Goal: Find specific page/section: Find specific page/section

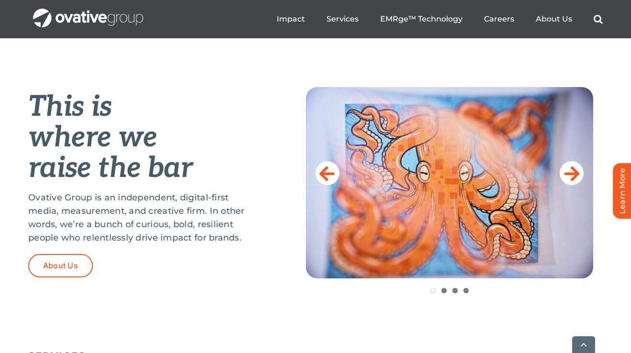
scroll to position [362, 0]
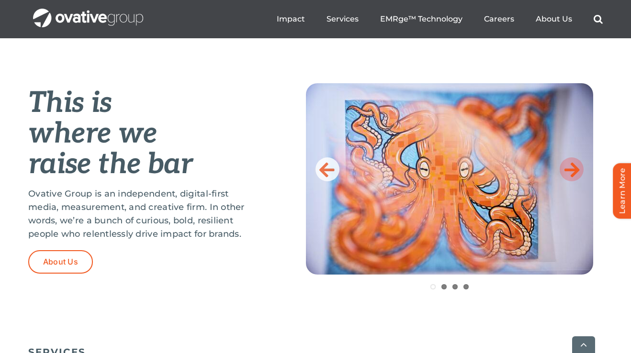
click at [574, 166] on icon at bounding box center [571, 169] width 15 height 19
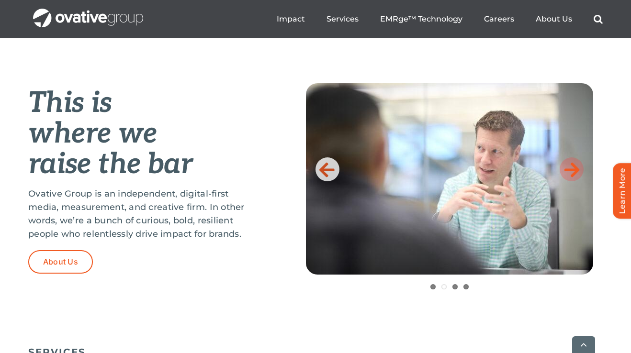
click at [574, 166] on icon at bounding box center [571, 169] width 15 height 19
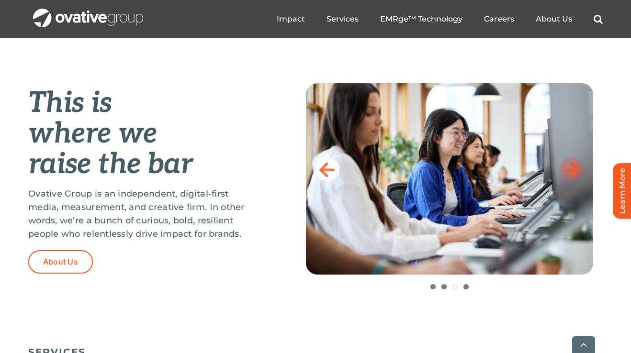
click at [574, 166] on icon at bounding box center [571, 169] width 15 height 19
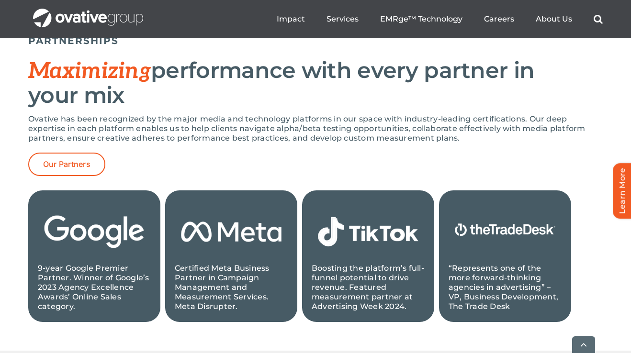
scroll to position [951, 0]
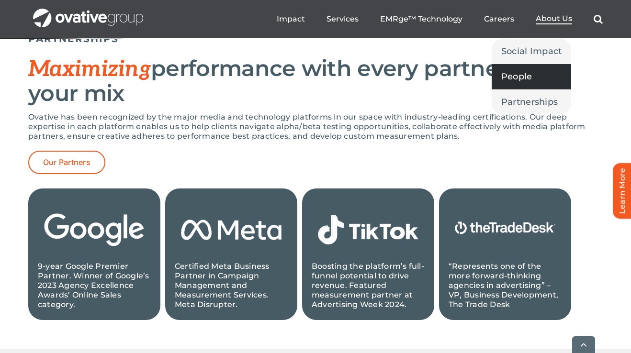
click at [522, 73] on span "People" at bounding box center [516, 76] width 31 height 13
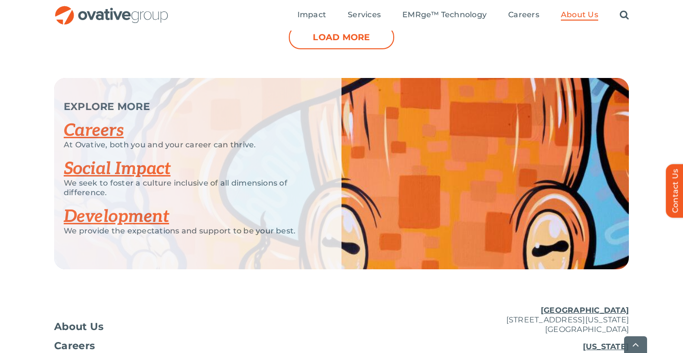
scroll to position [1221, 0]
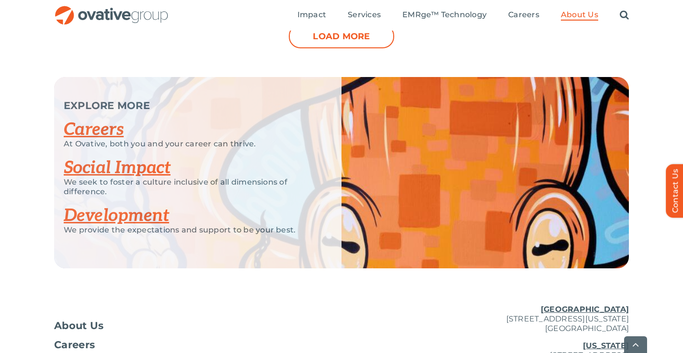
click at [104, 130] on link "Careers" at bounding box center [94, 129] width 60 height 21
